Goal: Transaction & Acquisition: Obtain resource

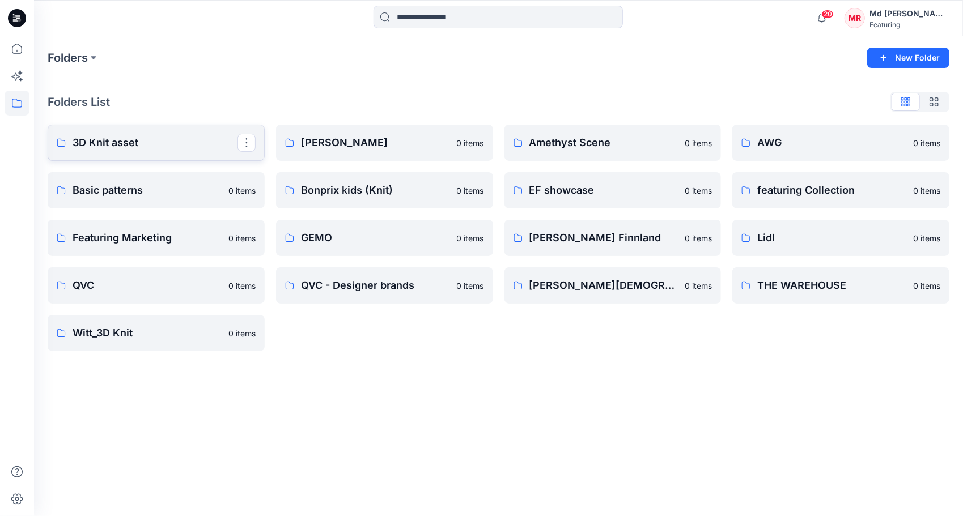
click at [124, 151] on link "3D Knit asset" at bounding box center [156, 143] width 217 height 36
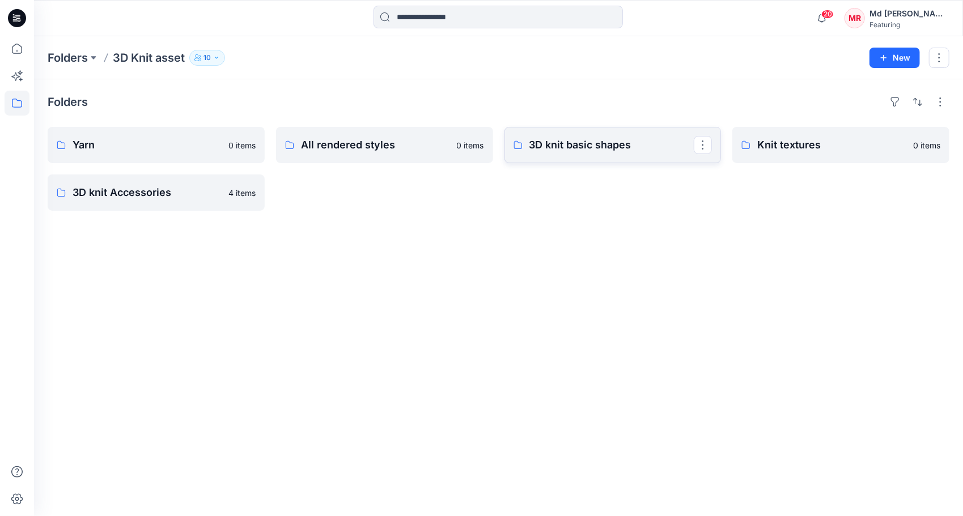
click at [580, 143] on p "3D knit basic shapes" at bounding box center [611, 145] width 165 height 16
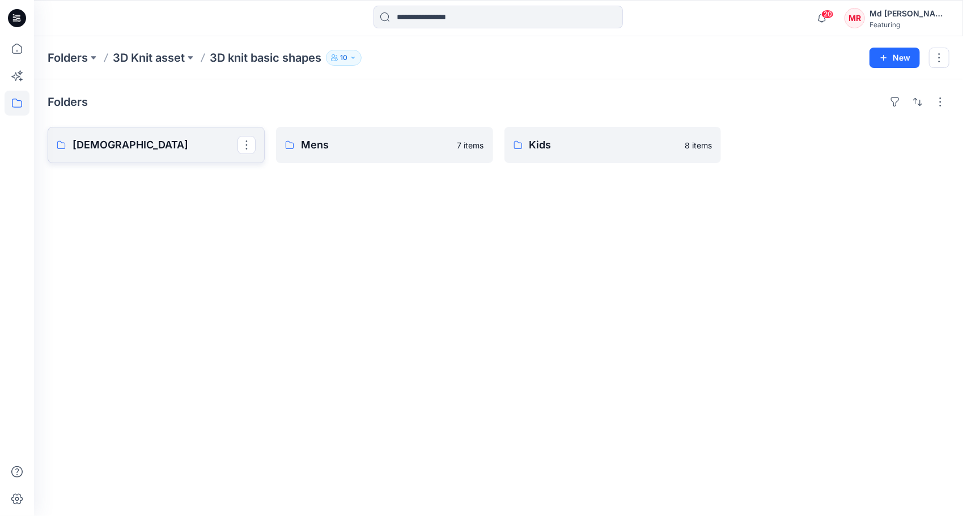
click at [138, 148] on p "[DEMOGRAPHIC_DATA]" at bounding box center [155, 145] width 165 height 16
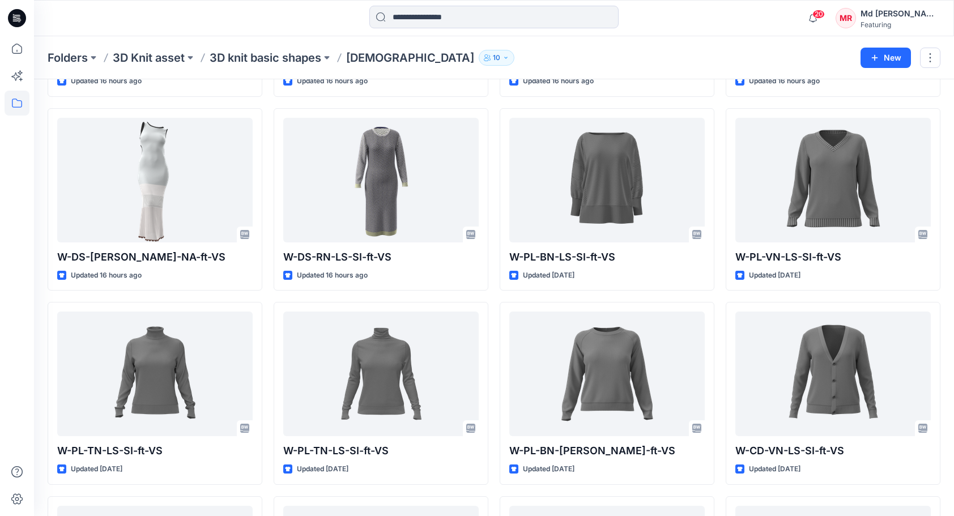
scroll to position [801, 0]
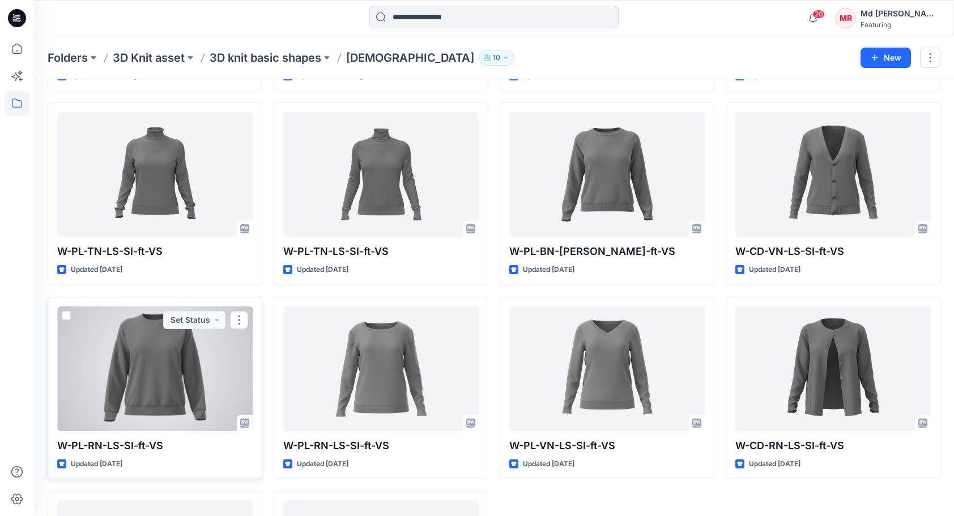
click at [160, 366] on div at bounding box center [154, 368] width 195 height 125
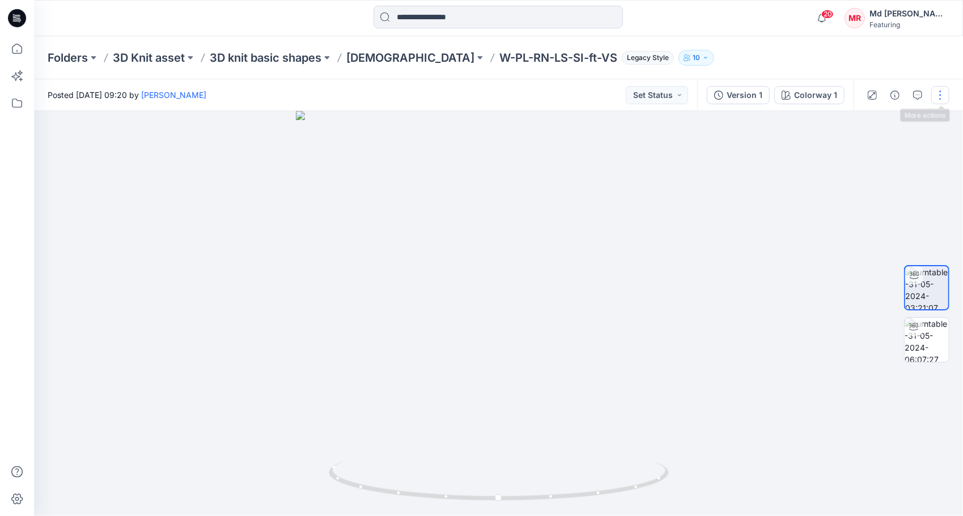
click at [935, 94] on button "button" at bounding box center [940, 95] width 18 height 18
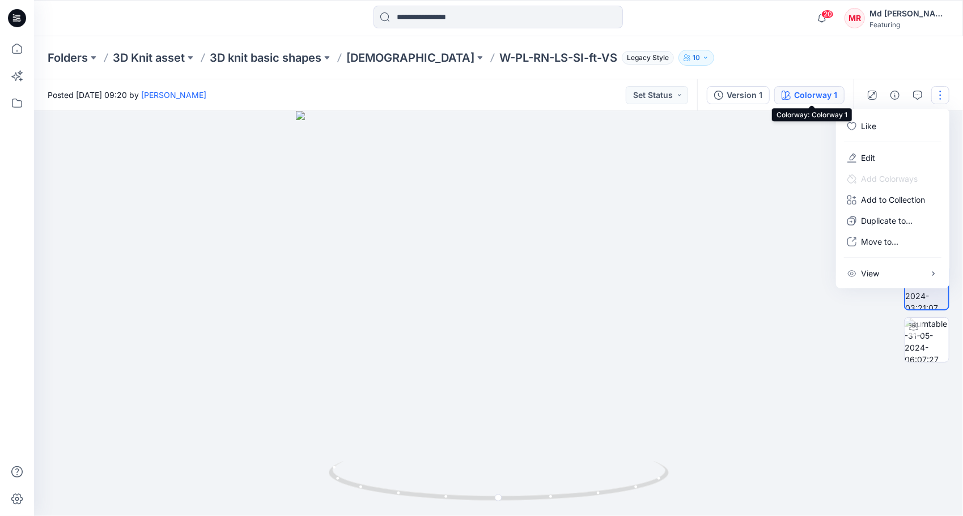
click at [833, 97] on div "Colorway 1" at bounding box center [815, 95] width 43 height 12
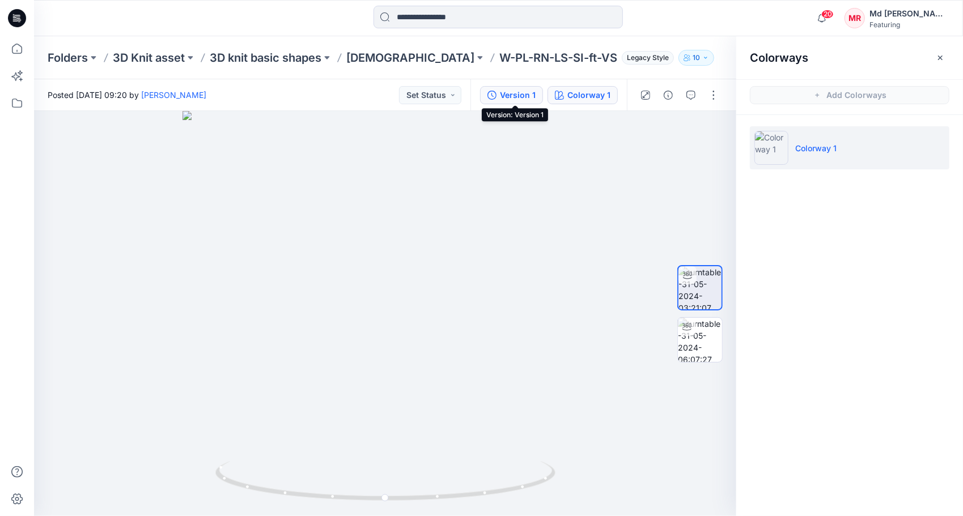
click at [522, 88] on button "Version 1" at bounding box center [511, 95] width 63 height 18
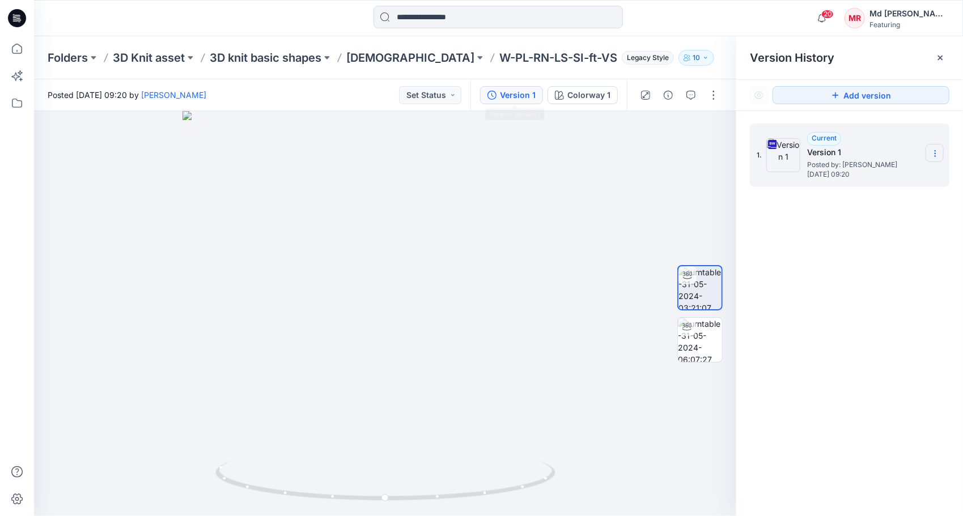
click at [938, 153] on icon at bounding box center [934, 153] width 9 height 9
click at [861, 177] on span "Download Source BW File" at bounding box center [877, 176] width 95 height 14
click at [373, 59] on p "[DEMOGRAPHIC_DATA]" at bounding box center [410, 58] width 128 height 16
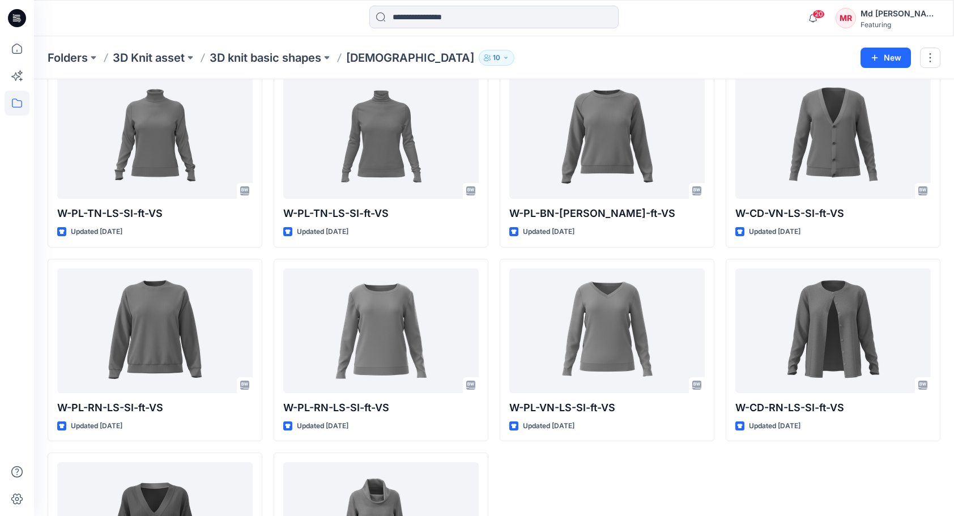
scroll to position [837, 0]
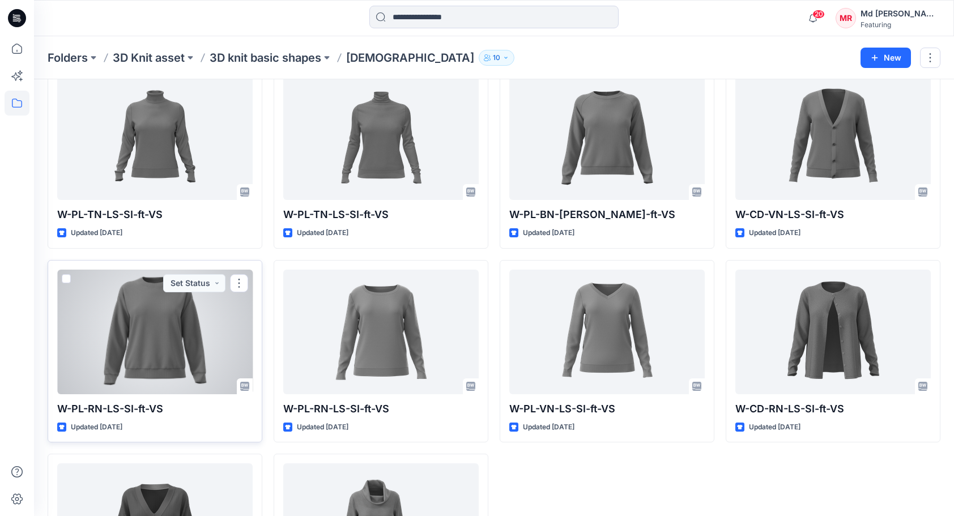
click at [134, 344] on div at bounding box center [154, 332] width 195 height 125
